Goal: Task Accomplishment & Management: Manage account settings

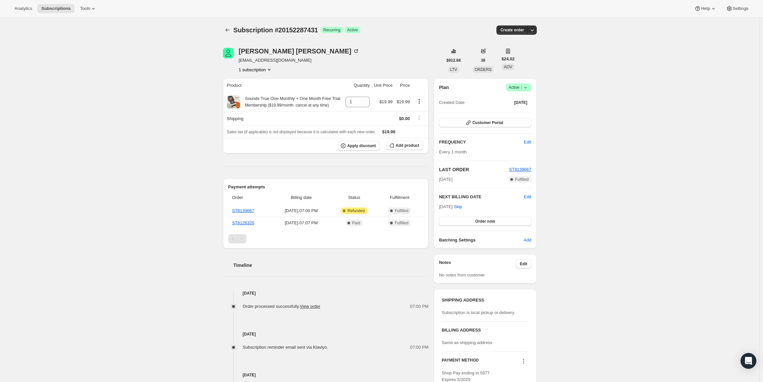
click at [522, 86] on span "Active |" at bounding box center [519, 87] width 20 height 7
click at [521, 109] on span "Cancel subscription" at bounding box center [520, 111] width 37 height 5
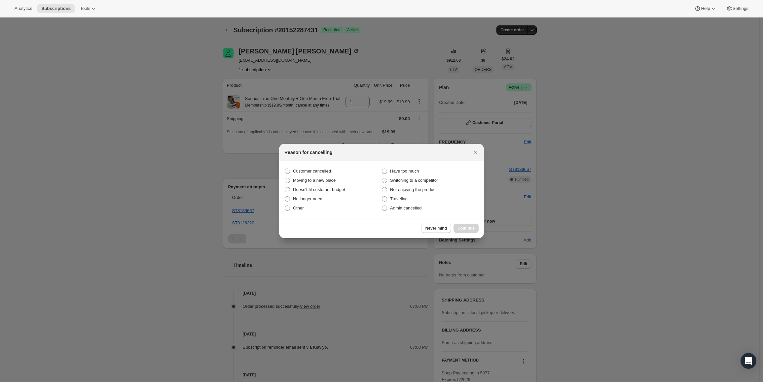
click at [284, 179] on section "Customer cancelled Have too much Moving to a new place Switching to a competito…" at bounding box center [381, 190] width 205 height 57
click at [292, 173] on label "Customer cancelled" at bounding box center [332, 171] width 97 height 9
click at [285, 169] on input "Customer cancelled" at bounding box center [285, 169] width 0 height 0
radio input "true"
click at [463, 232] on button "Continue" at bounding box center [466, 228] width 25 height 9
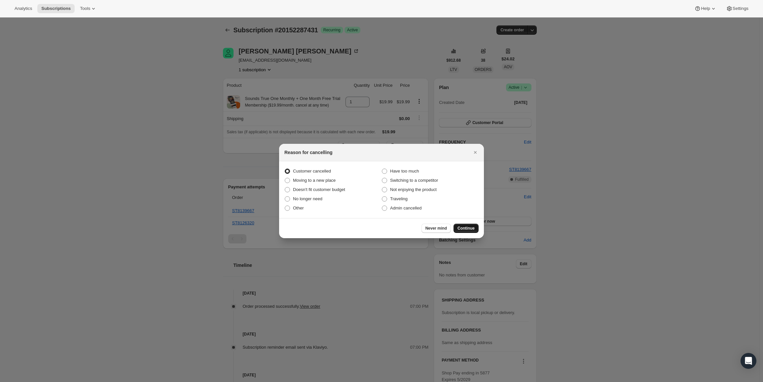
click at [459, 224] on button "Continue" at bounding box center [466, 228] width 25 height 9
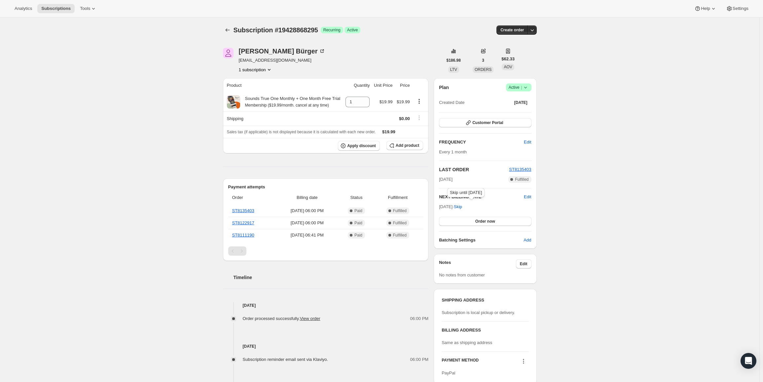
drag, startPoint x: 442, startPoint y: 206, endPoint x: 463, endPoint y: 206, distance: 21.8
click at [462, 206] on span "Oct 30, 2025 · Skip" at bounding box center [450, 206] width 23 height 5
copy span "Oct 30, 2025"
click at [526, 91] on span "Success Active |" at bounding box center [518, 88] width 25 height 8
drag, startPoint x: 508, startPoint y: 101, endPoint x: 137, endPoint y: 0, distance: 384.3
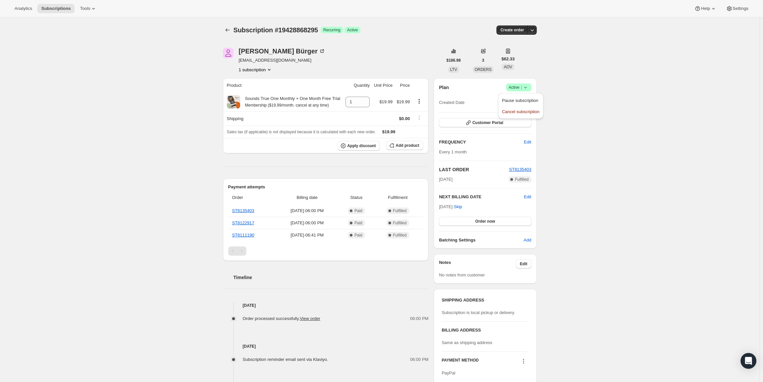
click at [507, 101] on span "Pause subscription" at bounding box center [520, 100] width 36 height 5
drag, startPoint x: 441, startPoint y: 206, endPoint x: 463, endPoint y: 208, distance: 21.9
click at [462, 208] on span "[DATE] · Skip" at bounding box center [450, 206] width 23 height 5
copy div "NEXT BILLING DATE Edit"
click at [521, 88] on span "Active |" at bounding box center [519, 87] width 20 height 7
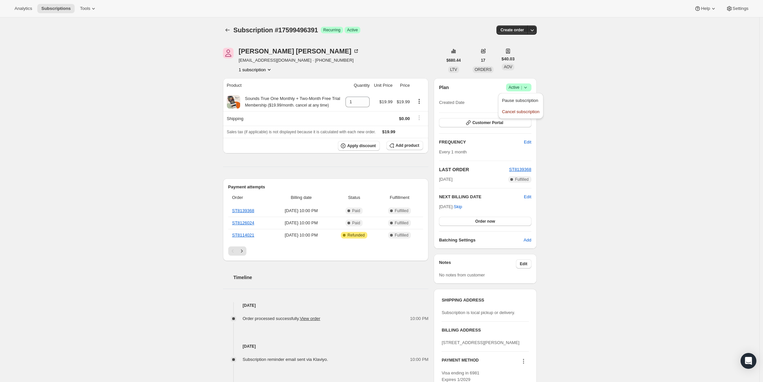
click at [515, 97] on button "Pause subscription" at bounding box center [520, 100] width 41 height 11
